Goal: Task Accomplishment & Management: Complete application form

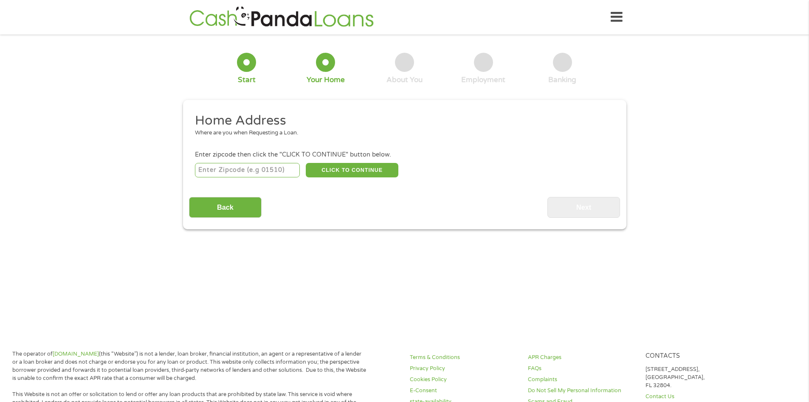
click at [242, 172] on input "number" at bounding box center [247, 170] width 105 height 14
type input "65809"
click at [340, 168] on button "CLICK TO CONTINUE" at bounding box center [352, 170] width 93 height 14
type input "65809"
type input "[GEOGRAPHIC_DATA]"
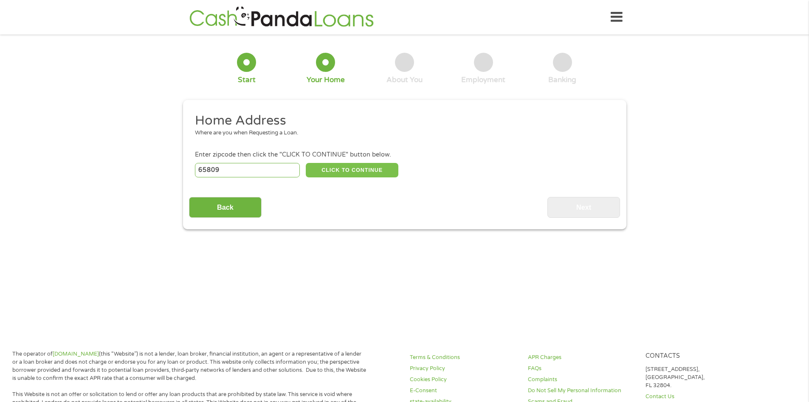
select select "[US_STATE]"
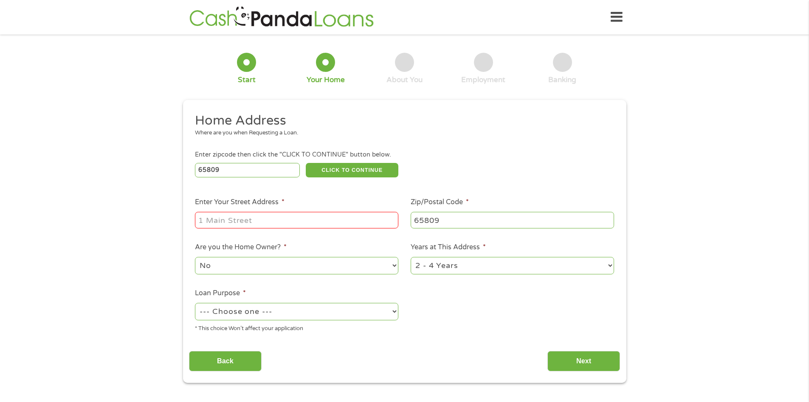
click at [261, 222] on input "Enter Your Street Address *" at bounding box center [297, 220] width 204 height 16
type input "[STREET_ADDRESS]"
click at [211, 269] on select "No Yes" at bounding box center [297, 265] width 204 height 17
select select "yes"
click at [195, 257] on select "No Yes" at bounding box center [297, 265] width 204 height 17
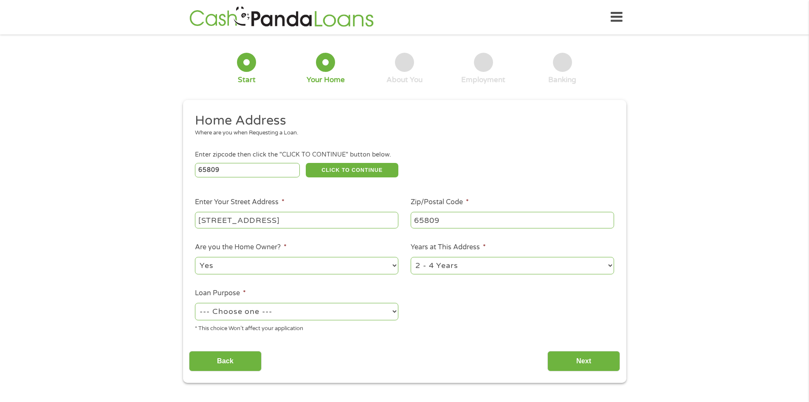
click at [421, 268] on select "1 Year or less 1 - 2 Years 2 - 4 Years Over 4 Years" at bounding box center [513, 265] width 204 height 17
select select "24months"
click at [411, 257] on select "1 Year or less 1 - 2 Years 2 - 4 Years Over 4 Years" at bounding box center [513, 265] width 204 height 17
click at [246, 307] on select "--- Choose one --- Pay Bills Debt Consolidation Home Improvement Major Purchase…" at bounding box center [297, 311] width 204 height 17
select select "other"
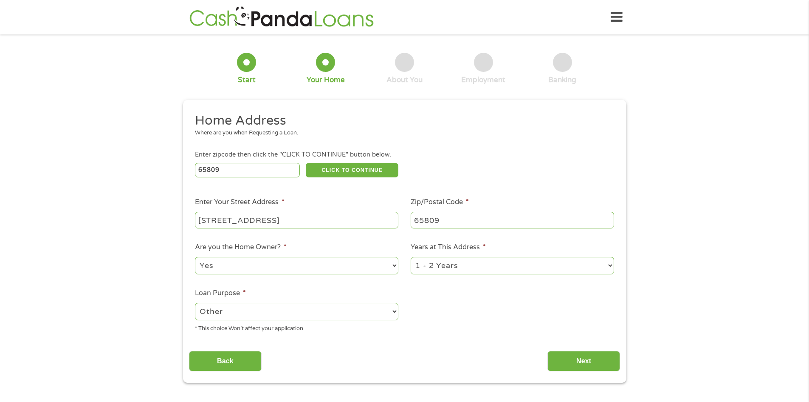
click at [195, 303] on select "--- Choose one --- Pay Bills Debt Consolidation Home Improvement Major Purchase…" at bounding box center [297, 311] width 204 height 17
drag, startPoint x: 574, startPoint y: 362, endPoint x: 569, endPoint y: 362, distance: 5.9
click at [575, 362] on input "Next" at bounding box center [584, 361] width 73 height 21
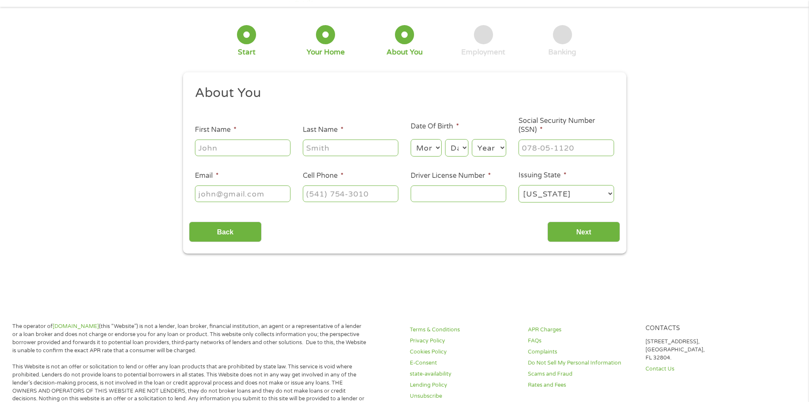
scroll to position [42, 0]
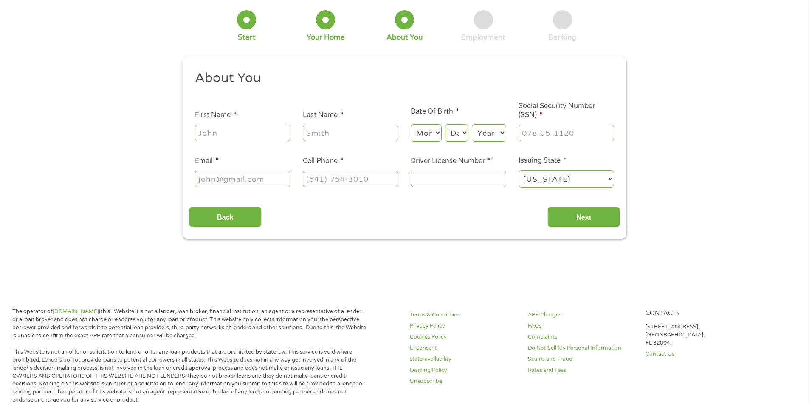
click at [214, 130] on input "First Name *" at bounding box center [243, 132] width 96 height 16
type input "Mark"
type input "[PERSON_NAME]"
click at [434, 136] on select "Month 1 2 3 4 5 6 7 8 9 10 11 12" at bounding box center [426, 132] width 31 height 17
select select "10"
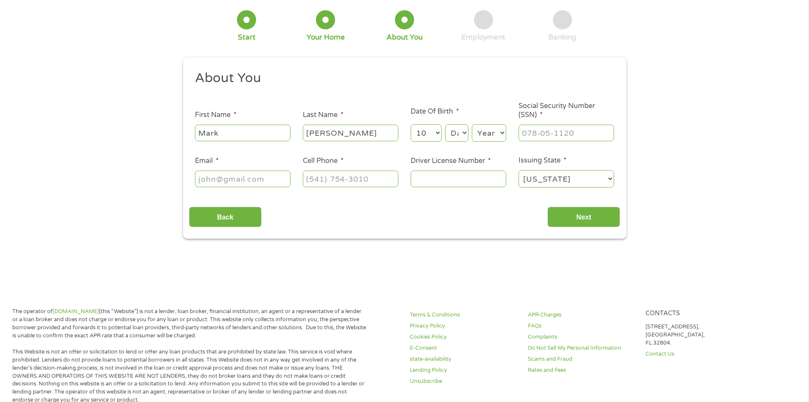
click at [411, 124] on select "Month 1 2 3 4 5 6 7 8 9 10 11 12" at bounding box center [426, 132] width 31 height 17
click at [456, 135] on select "Day 1 2 3 4 5 6 7 8 9 10 11 12 13 14 15 16 17 18 19 20 21 22 23 24 25 26 27 28 …" at bounding box center [456, 132] width 23 height 17
select select "8"
click at [445, 124] on select "Day 1 2 3 4 5 6 7 8 9 10 11 12 13 14 15 16 17 18 19 20 21 22 23 24 25 26 27 28 …" at bounding box center [456, 132] width 23 height 17
click at [495, 140] on select "Year [DATE] 2006 2005 2004 2003 2002 2001 2000 1999 1998 1997 1996 1995 1994 19…" at bounding box center [489, 132] width 34 height 17
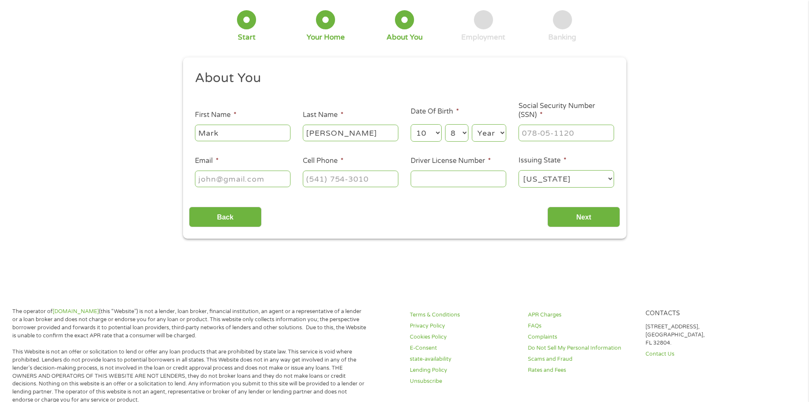
select select "1979"
click at [472, 124] on select "Year [DATE] 2006 2005 2004 2003 2002 2001 2000 1999 1998 1997 1996 1995 1994 19…" at bounding box center [489, 132] width 34 height 17
click at [541, 131] on input "___-__-____" at bounding box center [567, 132] width 96 height 16
type input "490-06-4894"
click at [241, 180] on input "Email *" at bounding box center [243, 178] width 96 height 16
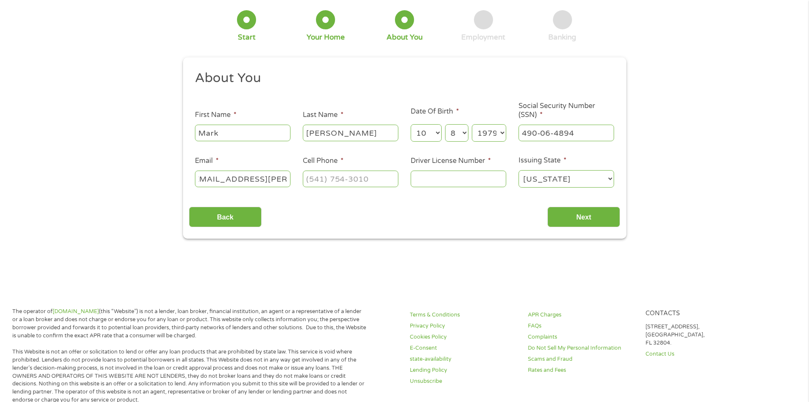
scroll to position [0, 16]
type input "[EMAIL_ADDRESS][PERSON_NAME][DOMAIN_NAME]"
type input "[PHONE_NUMBER]"
click at [445, 178] on input "Driver License Number *" at bounding box center [459, 178] width 96 height 16
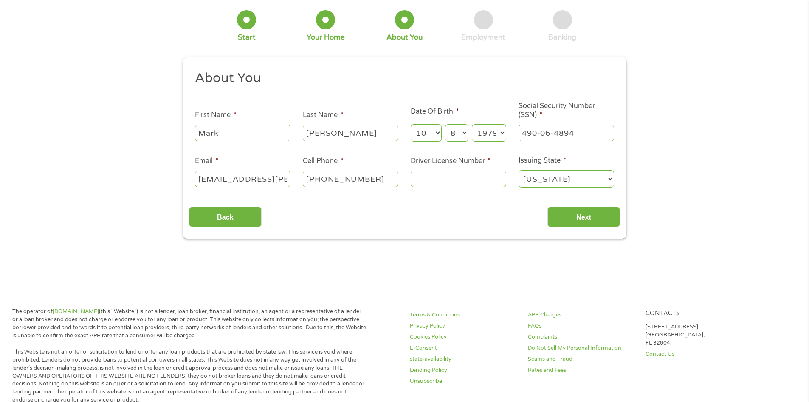
paste input "t"
type input "t"
type input "T980152390"
click at [586, 215] on input "Next" at bounding box center [584, 217] width 73 height 21
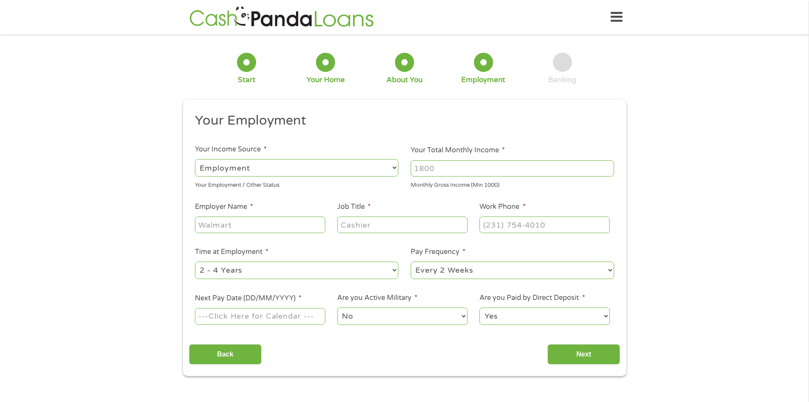
click at [334, 173] on select "--- Choose one --- Employment [DEMOGRAPHIC_DATA] Benefits" at bounding box center [297, 167] width 204 height 17
click at [195, 159] on select "--- Choose one --- Employment [DEMOGRAPHIC_DATA] Benefits" at bounding box center [297, 167] width 204 height 17
click at [439, 169] on input "Your Total Monthly Income *" at bounding box center [513, 168] width 204 height 16
type input "8833"
click at [275, 222] on input "Employer Name *" at bounding box center [260, 224] width 130 height 16
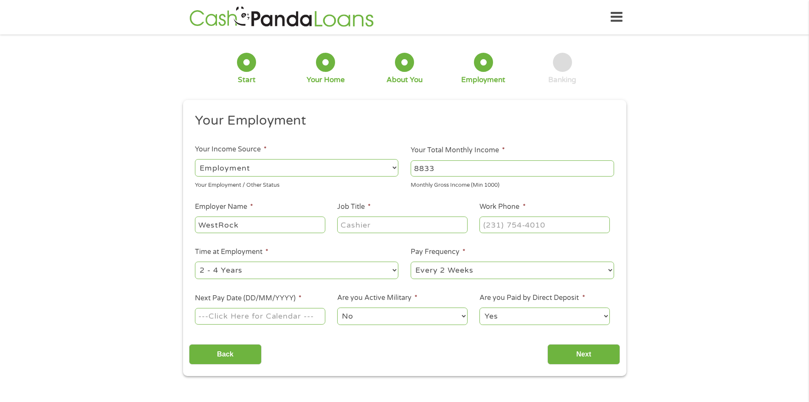
type input "WestRock"
type input "Manager"
type input "(___) ___-____"
paste input "7"
type input "(770) ___-____"
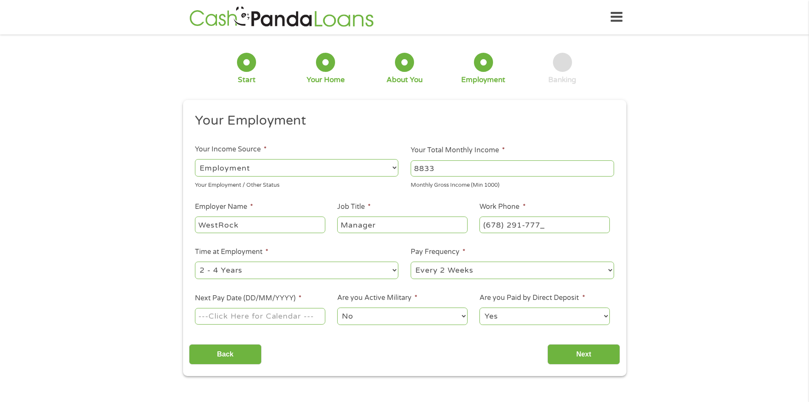
type input "[PHONE_NUMBER]"
click at [317, 273] on select "--- Choose one --- 1 Year or less 1 - 2 Years 2 - 4 Years Over 4 Years" at bounding box center [297, 269] width 204 height 17
select select "60months"
click at [195, 261] on select "--- Choose one --- 1 Year or less 1 - 2 Years 2 - 4 Years Over 4 Years" at bounding box center [297, 269] width 204 height 17
click at [447, 276] on select "--- Choose one --- Every 2 Weeks Every Week Monthly Semi-Monthly" at bounding box center [513, 269] width 204 height 17
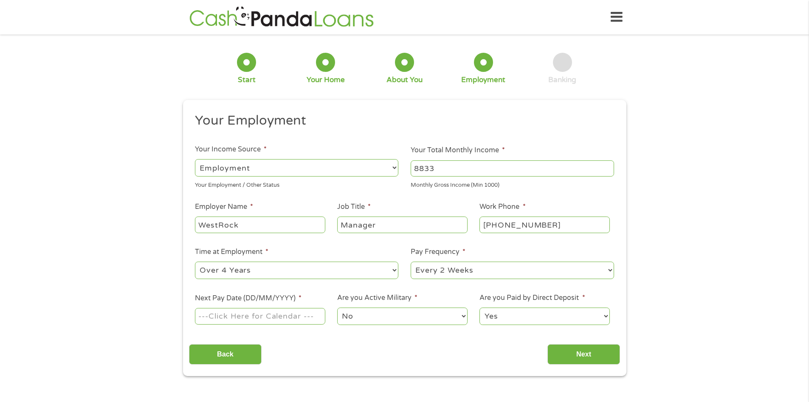
select select "semimonthly"
click at [411, 261] on select "--- Choose one --- Every 2 Weeks Every Week Monthly Semi-Monthly" at bounding box center [513, 269] width 204 height 17
click at [256, 316] on input "Next Pay Date (DD/MM/YYYY) *" at bounding box center [260, 316] width 130 height 16
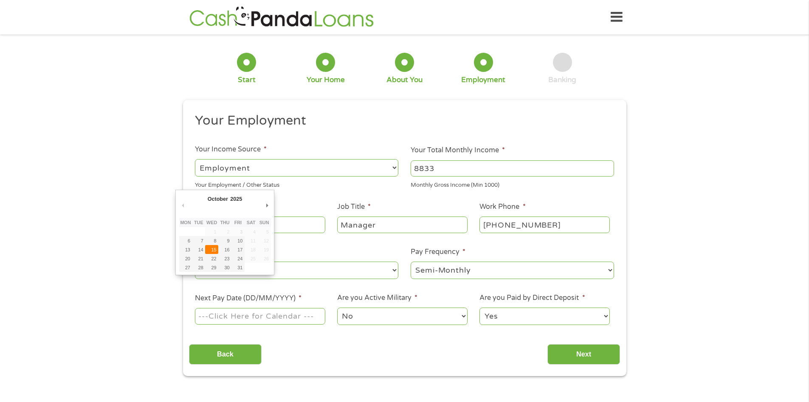
type input "[DATE]"
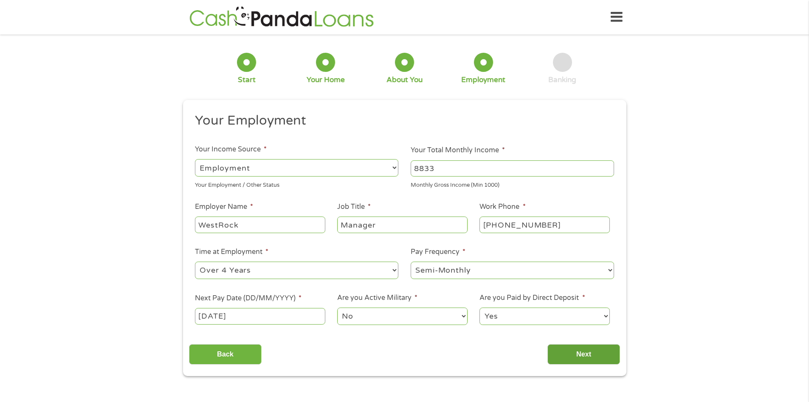
click at [579, 351] on input "Next" at bounding box center [584, 354] width 73 height 21
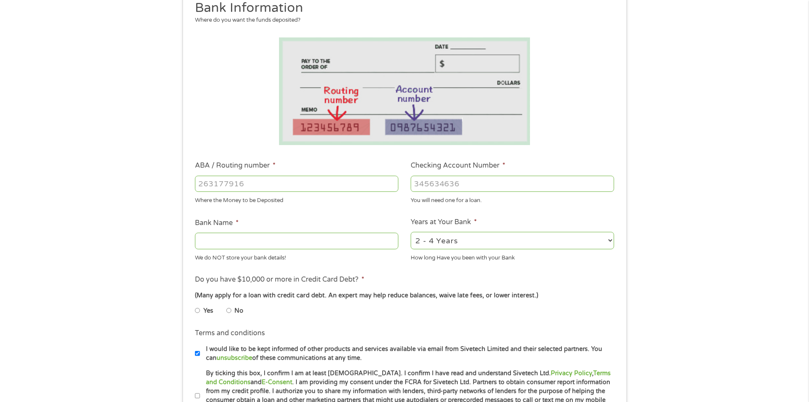
scroll to position [127, 0]
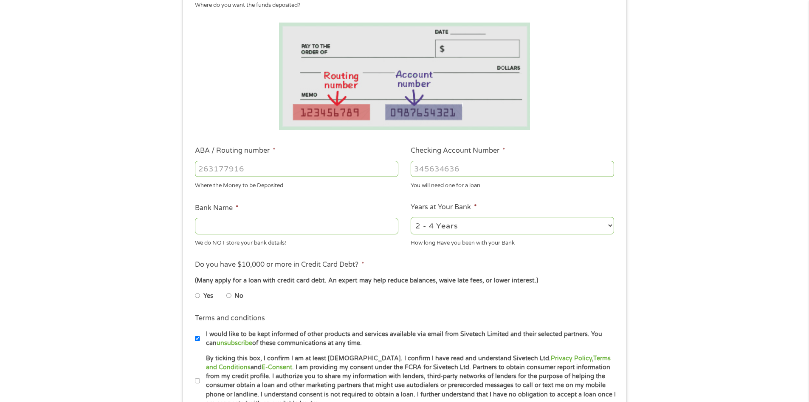
click at [262, 169] on input "ABA / Routing number *" at bounding box center [297, 169] width 204 height 16
type input "081000210"
type input "US BANK NA"
type input "081000210"
click at [470, 166] on input "Checking Account Number *" at bounding box center [513, 169] width 204 height 16
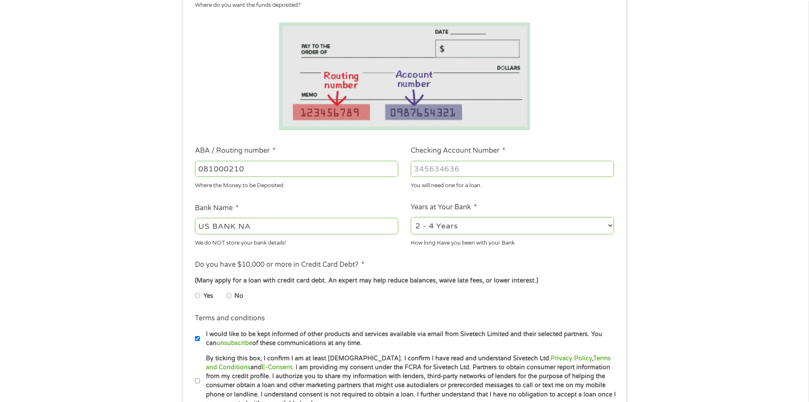
click at [484, 165] on input "Checking Account Number *" at bounding box center [513, 169] width 204 height 16
click at [482, 173] on input "152327" at bounding box center [513, 169] width 204 height 16
type input "152327128830"
click at [464, 259] on ul "Bank Information Where do you want the funds deposited? ABA / Routing number * …" at bounding box center [404, 196] width 431 height 423
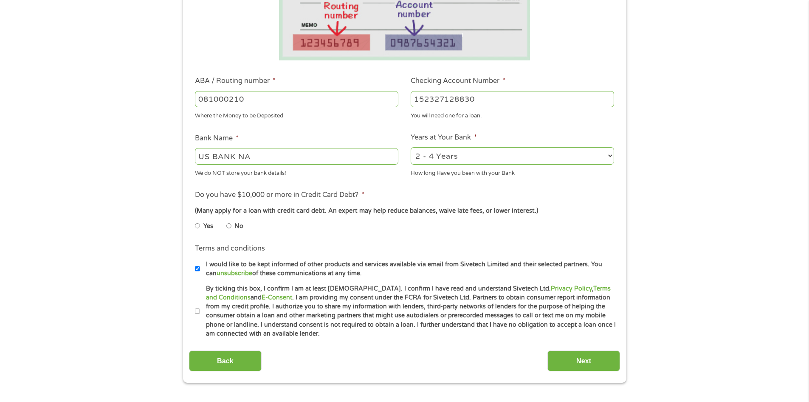
scroll to position [212, 0]
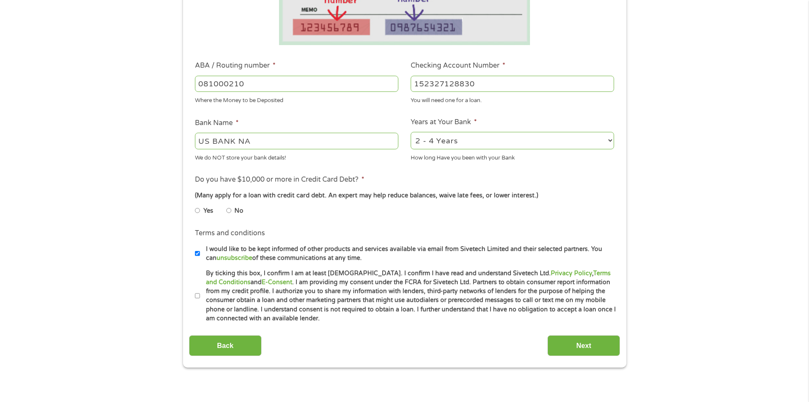
click at [229, 209] on input "No" at bounding box center [228, 211] width 5 height 14
radio input "true"
click at [195, 295] on input "By ticking this box, I confirm I am at least [DEMOGRAPHIC_DATA]. I confirm I ha…" at bounding box center [197, 296] width 5 height 14
checkbox input "true"
click at [569, 348] on input "Next" at bounding box center [584, 345] width 73 height 21
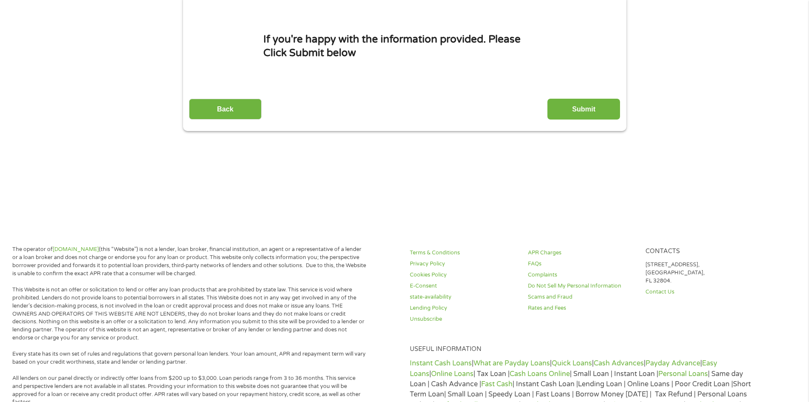
scroll to position [0, 0]
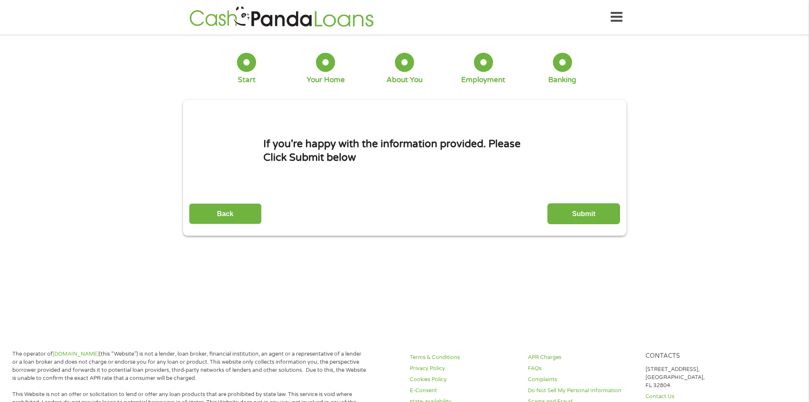
click at [591, 211] on input "Submit" at bounding box center [584, 213] width 73 height 21
